Goal: Transaction & Acquisition: Purchase product/service

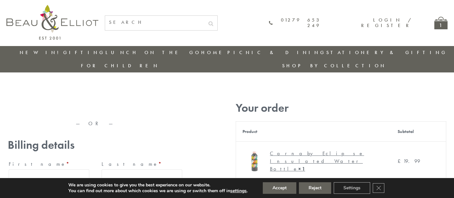
type input "[EMAIL_ADDRESS][DOMAIN_NAME]"
type input "[PERSON_NAME]"
type input "23, [GEOGRAPHIC_DATA], [GEOGRAPHIC_DATA]"
type input "[GEOGRAPHIC_DATA]"
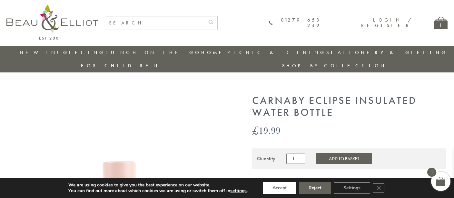
click at [280, 188] on button "Accept" at bounding box center [280, 189] width 34 height 12
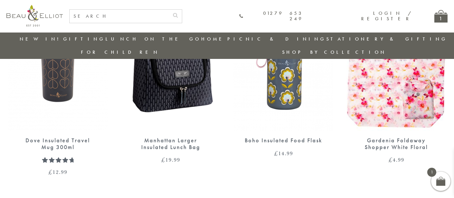
scroll to position [631, 0]
